Goal: Book appointment/travel/reservation

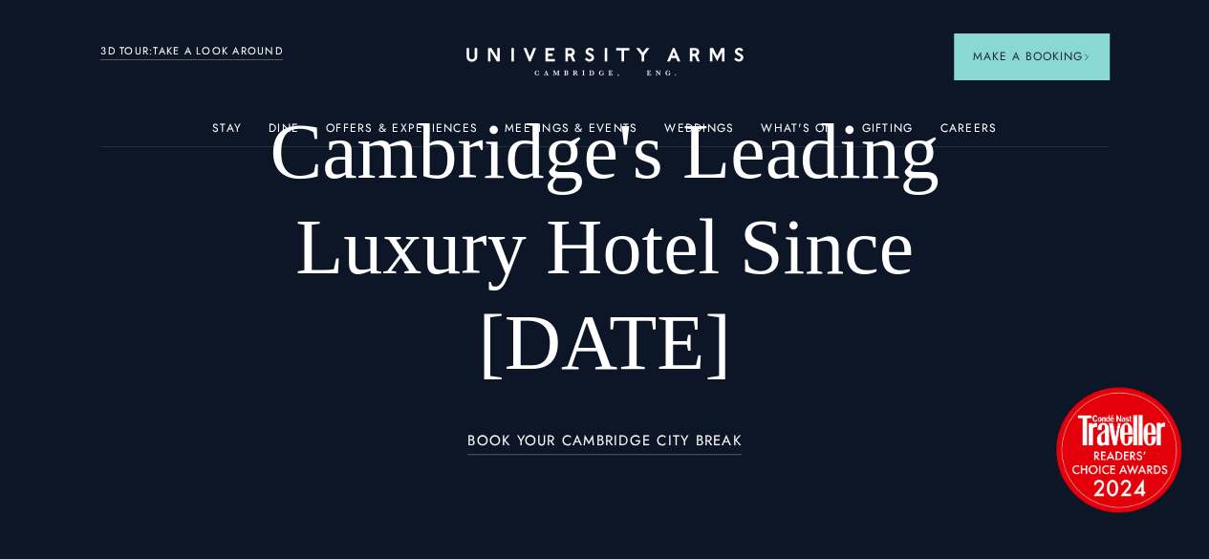
click at [455, 339] on h1 "Cambridge's Leading Luxury Hotel Since [DATE]" at bounding box center [604, 247] width 805 height 287
click at [1047, 290] on div "Cambridge's Leading Luxury Hotel Since [DATE] BOOK YOUR CAMBRIDGE CITY BREAK" at bounding box center [603, 279] width 1007 height 503
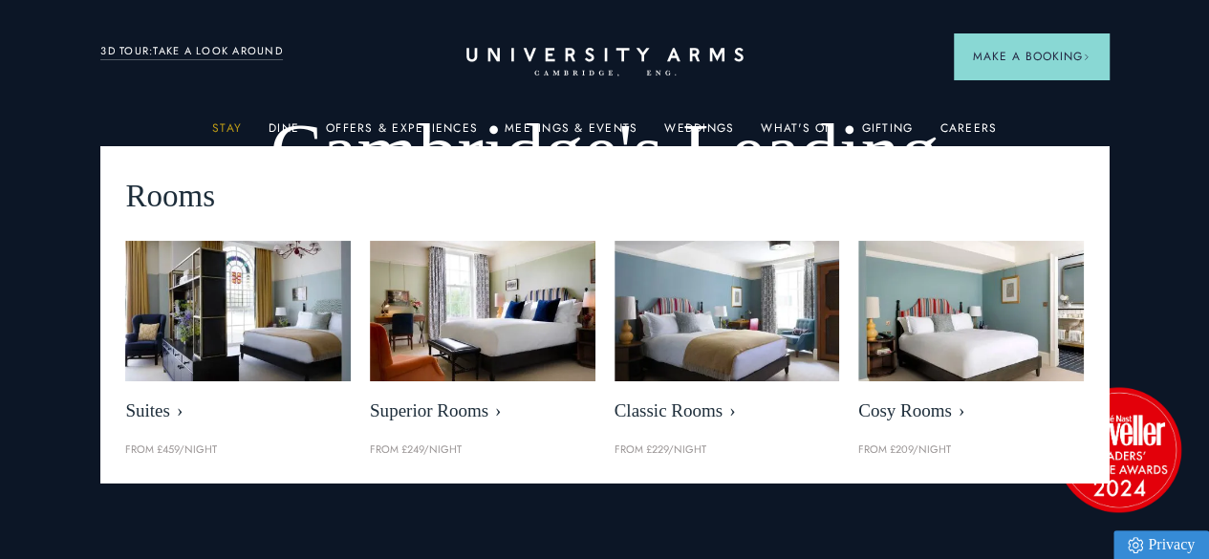
click at [223, 131] on link "Stay" at bounding box center [227, 133] width 30 height 25
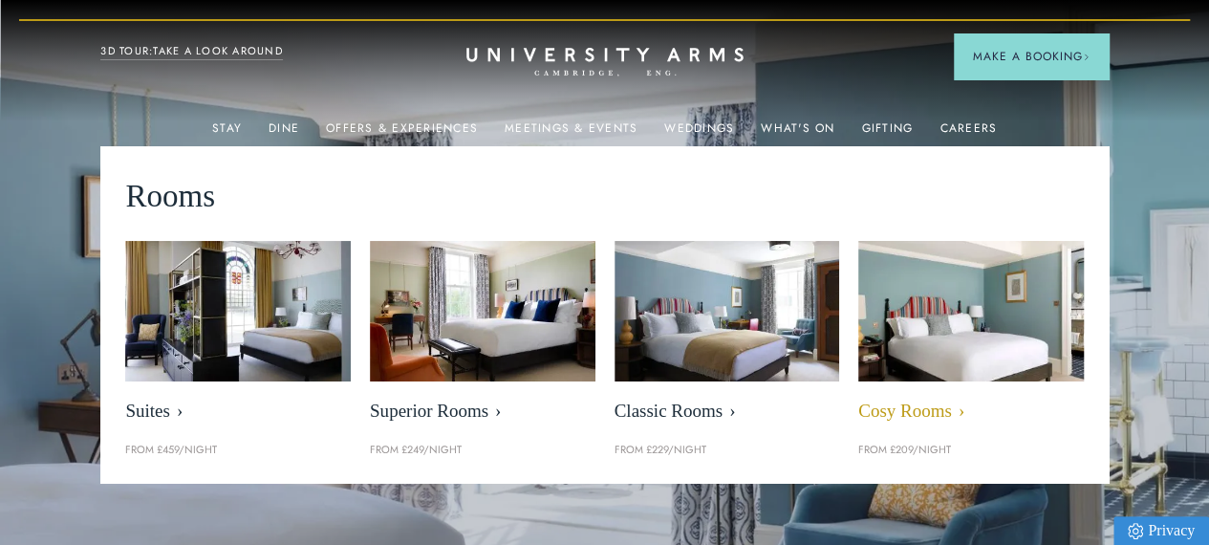
click at [886, 354] on img at bounding box center [970, 310] width 259 height 161
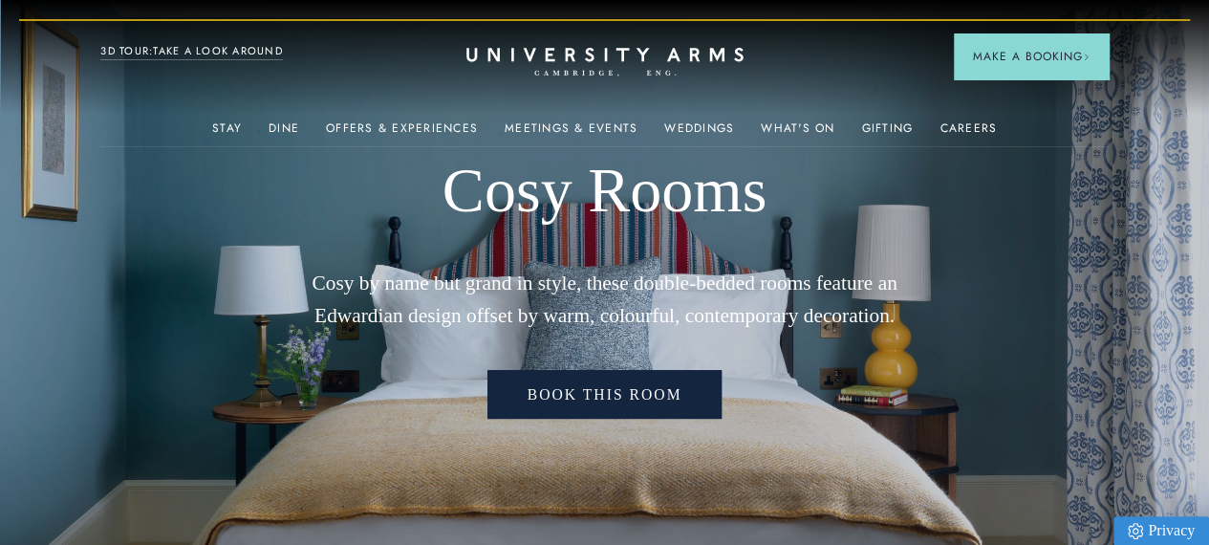
click at [615, 418] on link "Book This Room" at bounding box center [604, 394] width 235 height 49
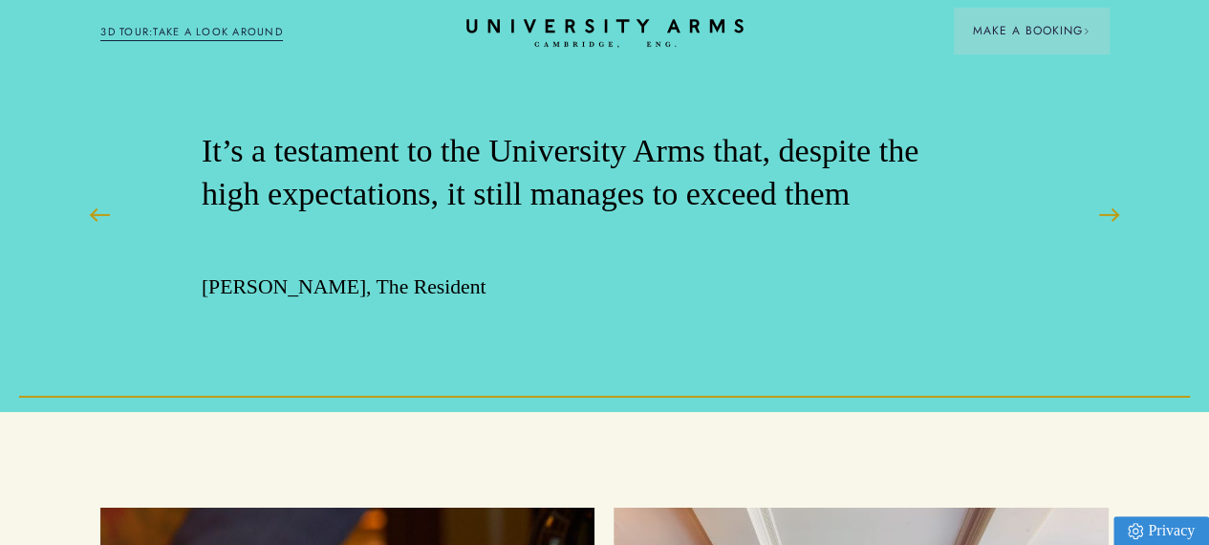
scroll to position [3017, 0]
